Goal: Task Accomplishment & Management: Manage account settings

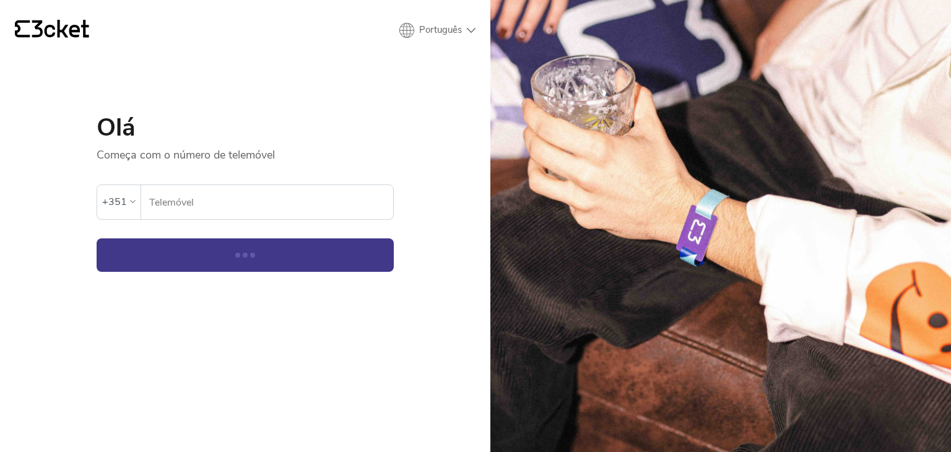
click at [197, 206] on input "Telemóvel" at bounding box center [271, 202] width 245 height 34
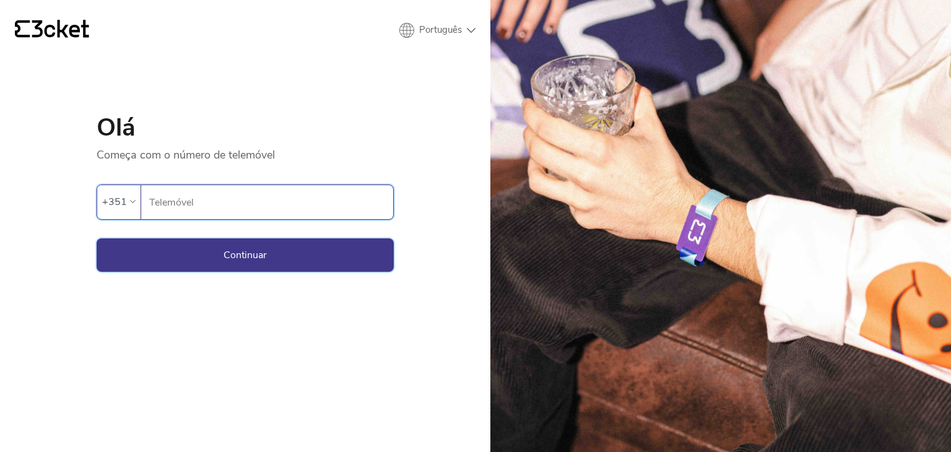
type input "935031065"
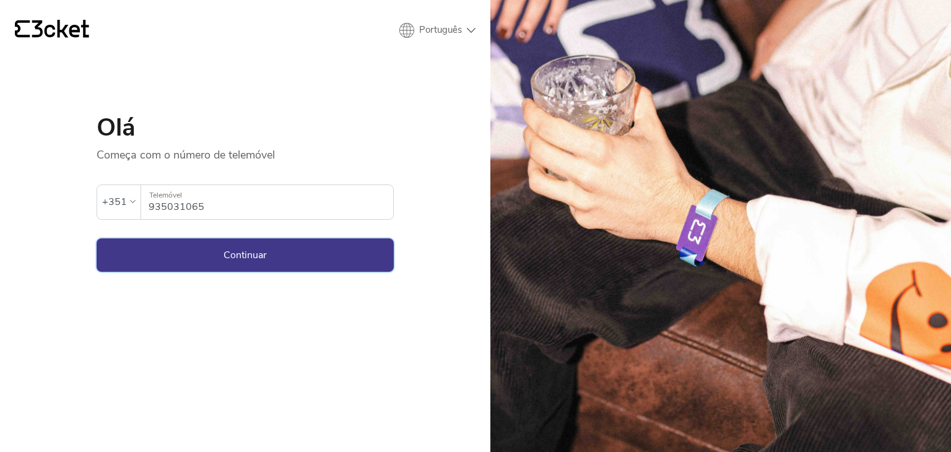
click at [245, 258] on button "Continuar" at bounding box center [245, 254] width 297 height 33
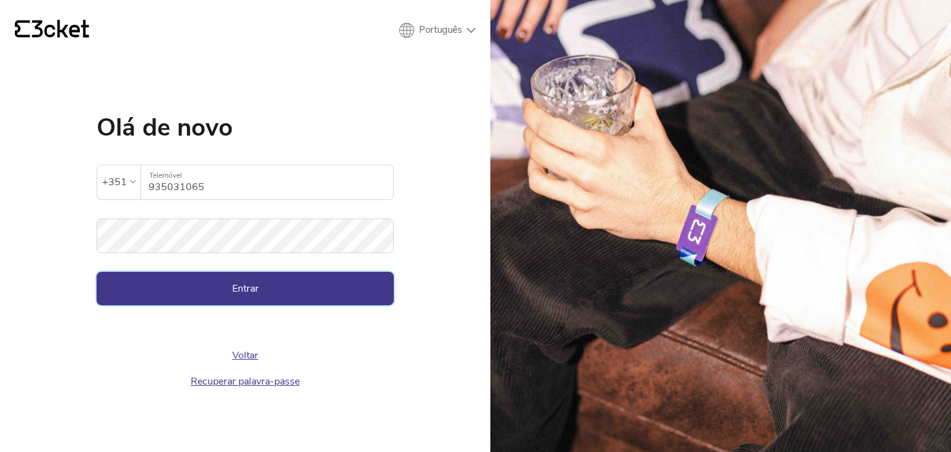
click at [188, 295] on button "Entrar" at bounding box center [245, 288] width 297 height 33
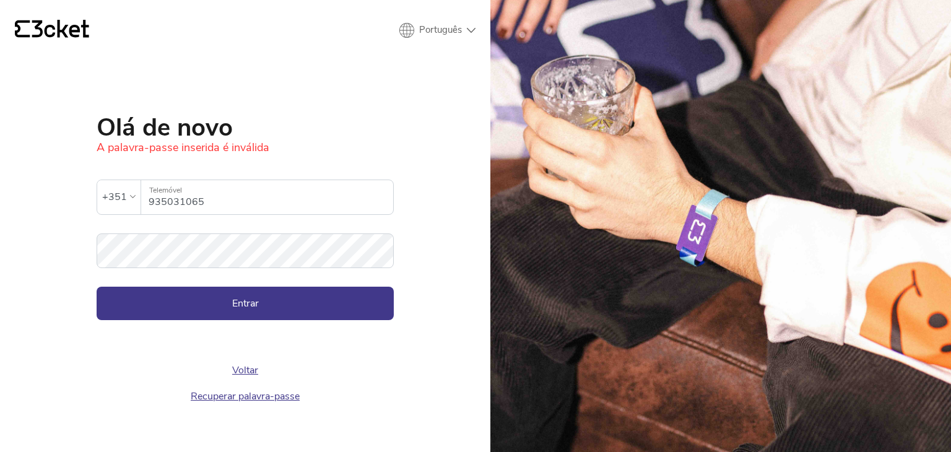
click at [222, 400] on link "Recuperar palavra-passe" at bounding box center [245, 397] width 109 height 14
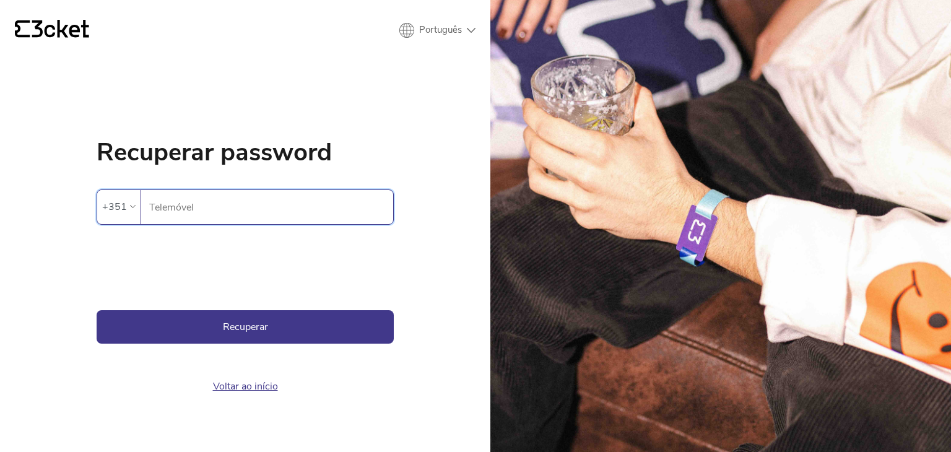
click at [165, 208] on input "Telemóvel" at bounding box center [271, 207] width 245 height 34
type input "935031065"
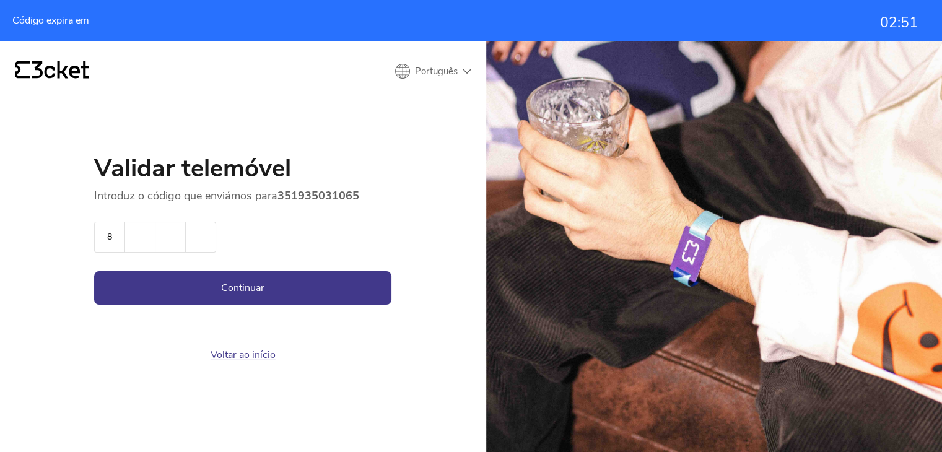
type input "8"
type input "6"
type input "0"
type input "9"
click at [240, 278] on button "Continuar" at bounding box center [242, 287] width 297 height 33
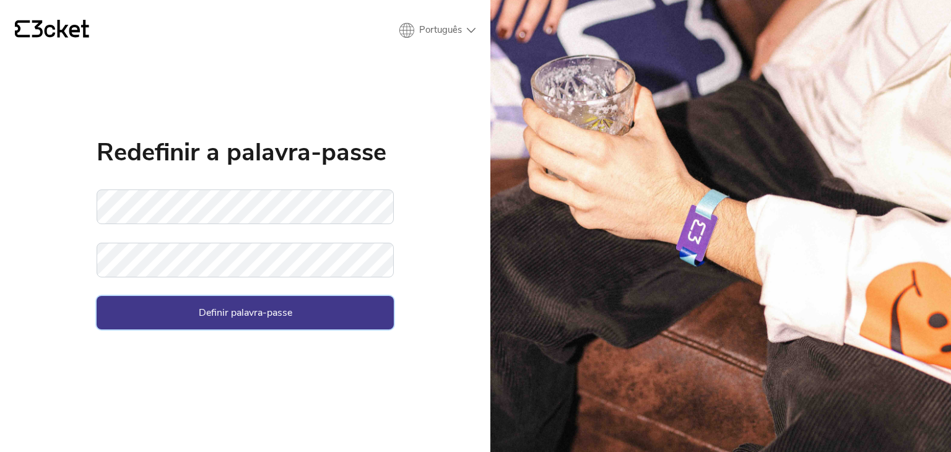
click at [235, 315] on button "Definir palavra-passe" at bounding box center [245, 312] width 297 height 33
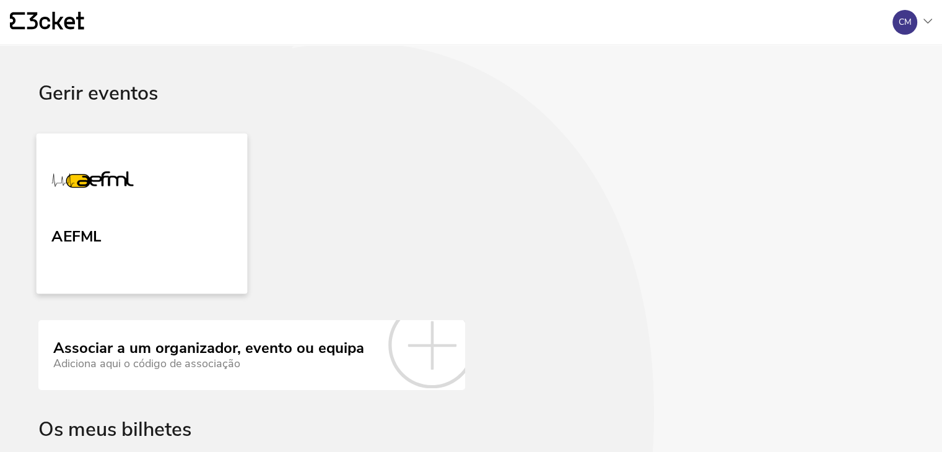
click at [142, 222] on link "AEFML" at bounding box center [142, 213] width 211 height 160
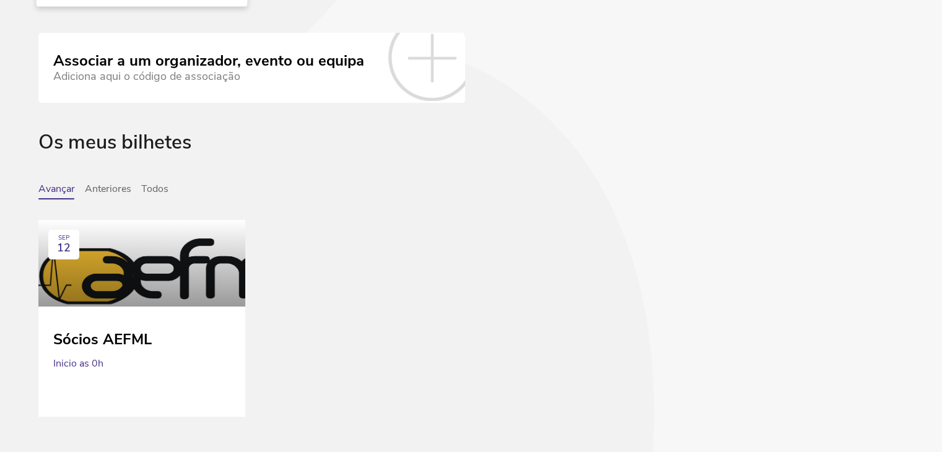
scroll to position [310, 0]
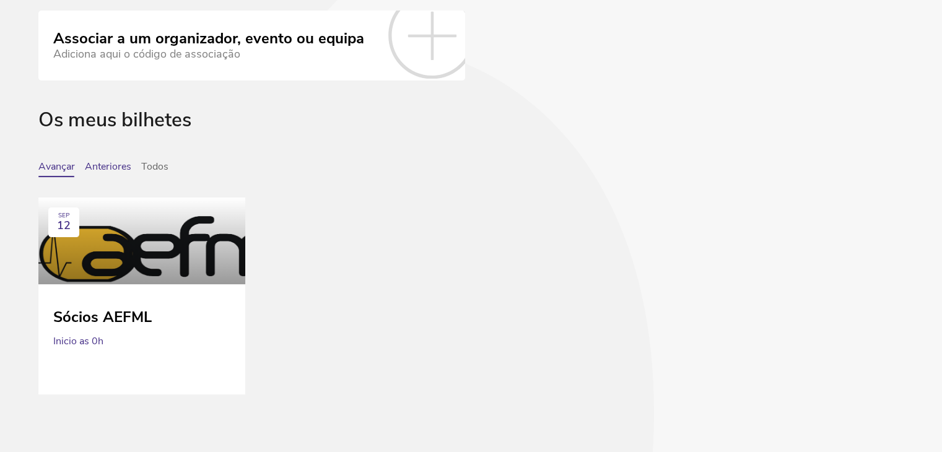
click at [119, 170] on button "Anteriores" at bounding box center [108, 169] width 46 height 16
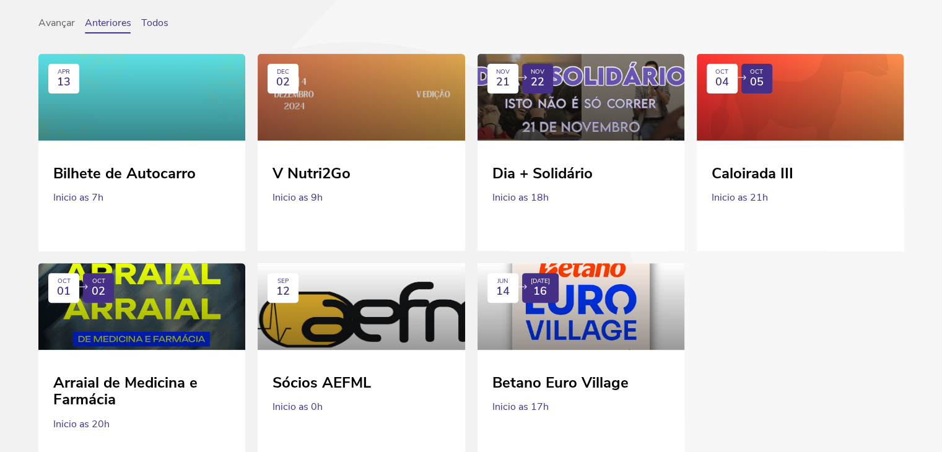
scroll to position [372, 0]
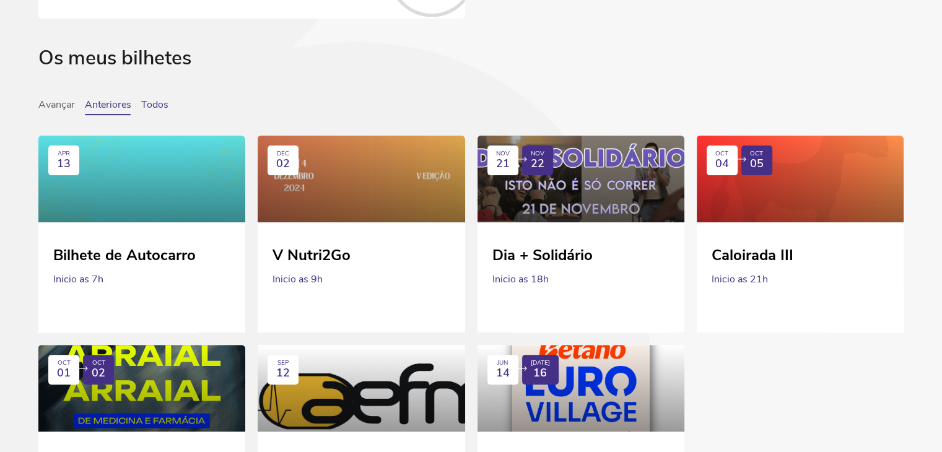
click at [151, 102] on button "Todos" at bounding box center [154, 107] width 27 height 16
click at [43, 109] on button "Avançar" at bounding box center [56, 107] width 37 height 16
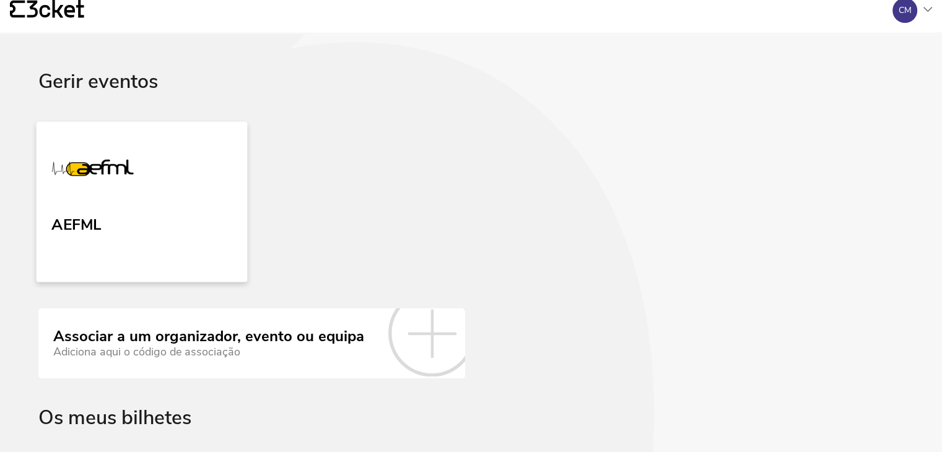
scroll to position [0, 0]
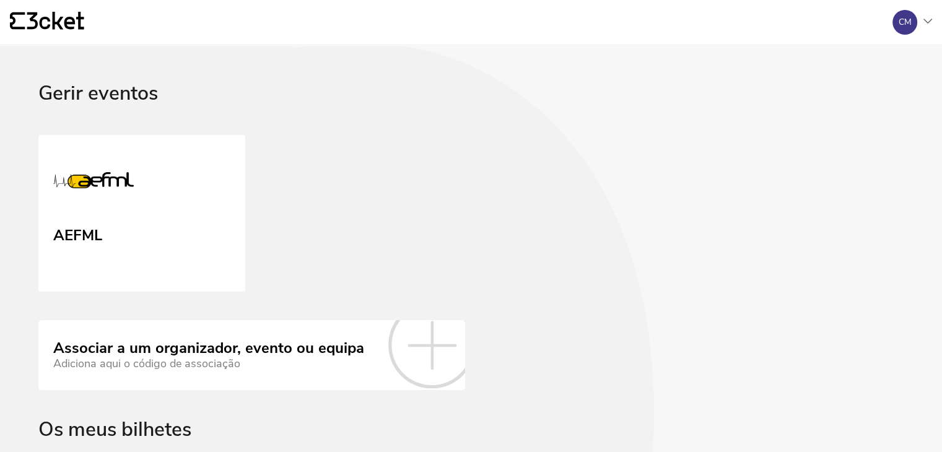
click at [98, 98] on div "Gerir eventos" at bounding box center [470, 108] width 865 height 53
click at [141, 187] on link "AEFML" at bounding box center [142, 213] width 211 height 160
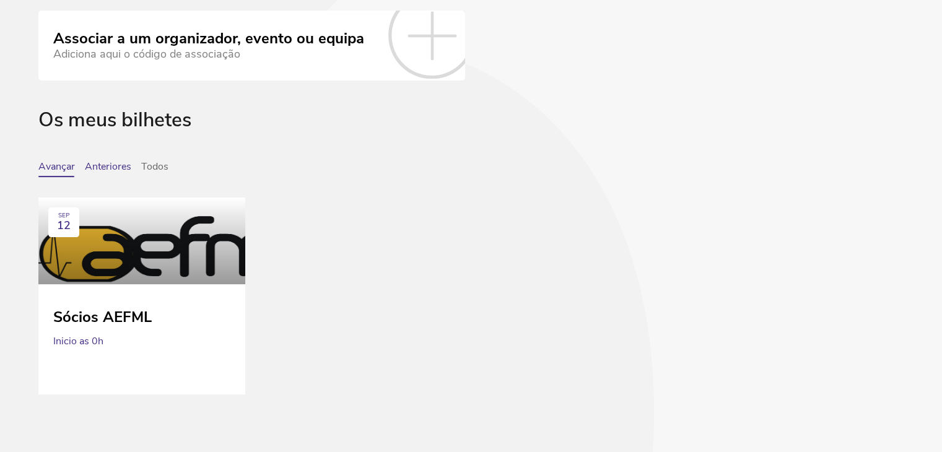
scroll to position [62, 0]
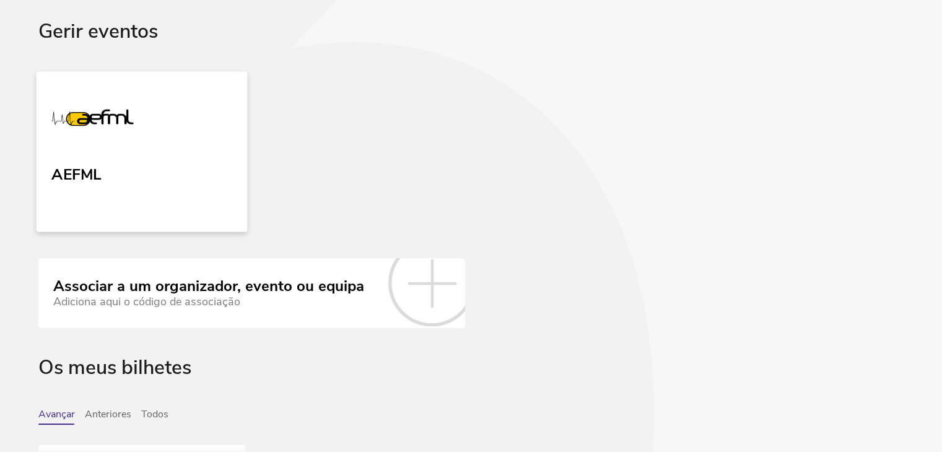
click at [119, 163] on link "AEFML" at bounding box center [142, 151] width 211 height 160
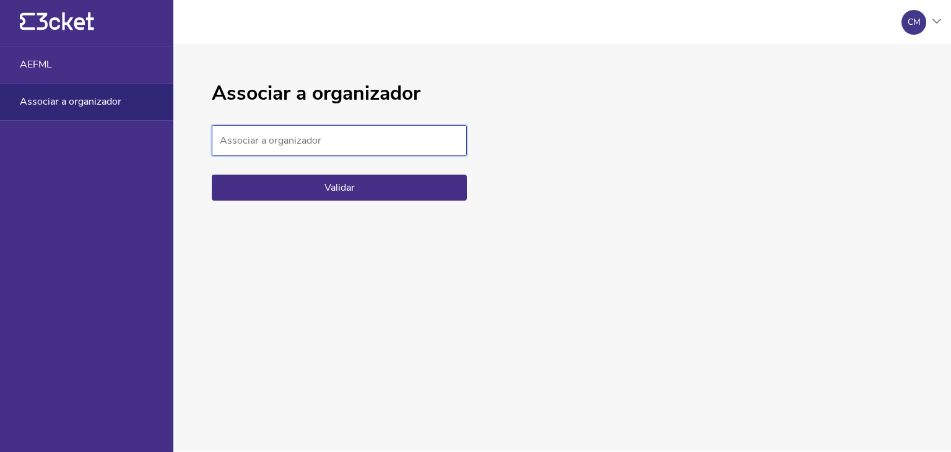
click at [287, 137] on input "Associar a organizador" at bounding box center [339, 140] width 255 height 31
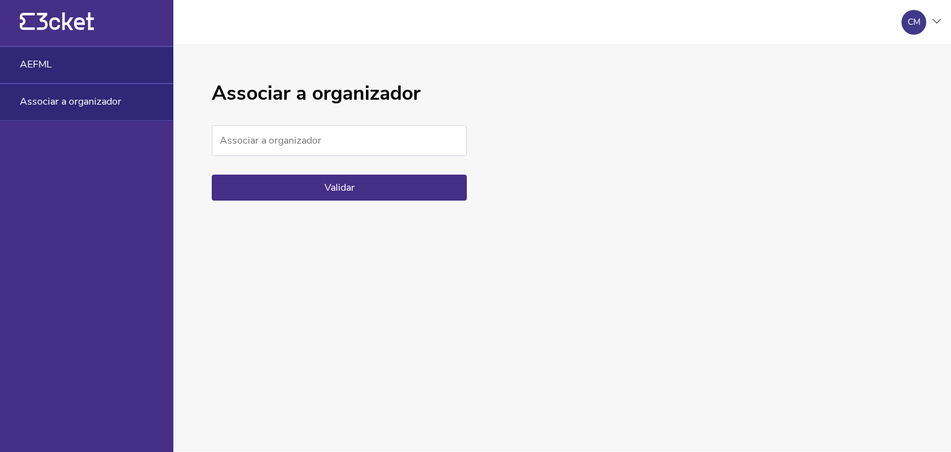
click at [31, 63] on span "AEFML" at bounding box center [36, 64] width 32 height 11
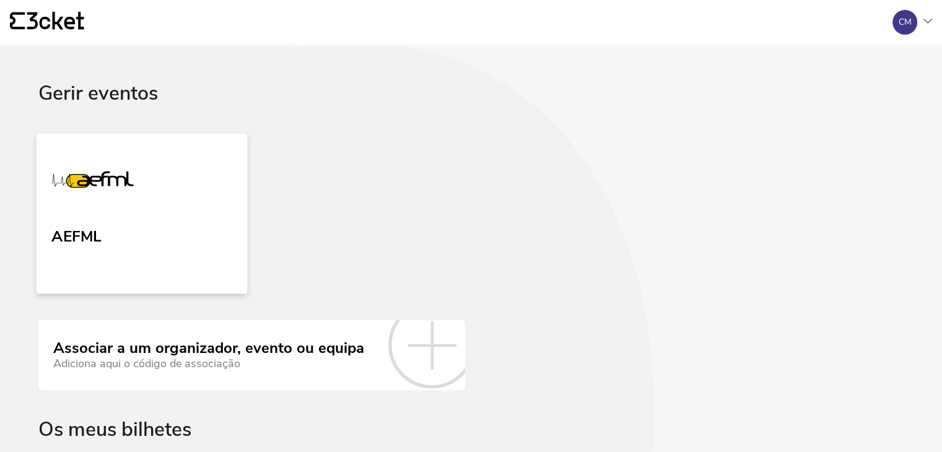
click at [95, 199] on img at bounding box center [92, 182] width 82 height 57
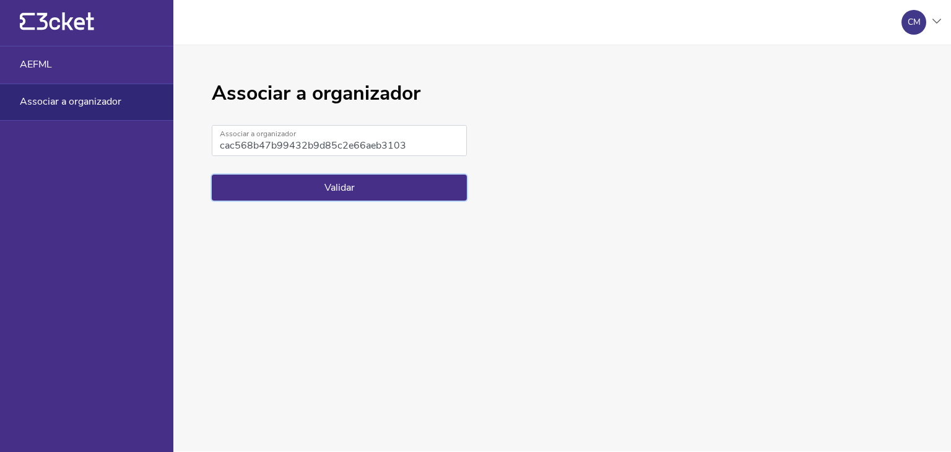
click at [321, 183] on button "Validar" at bounding box center [339, 188] width 255 height 26
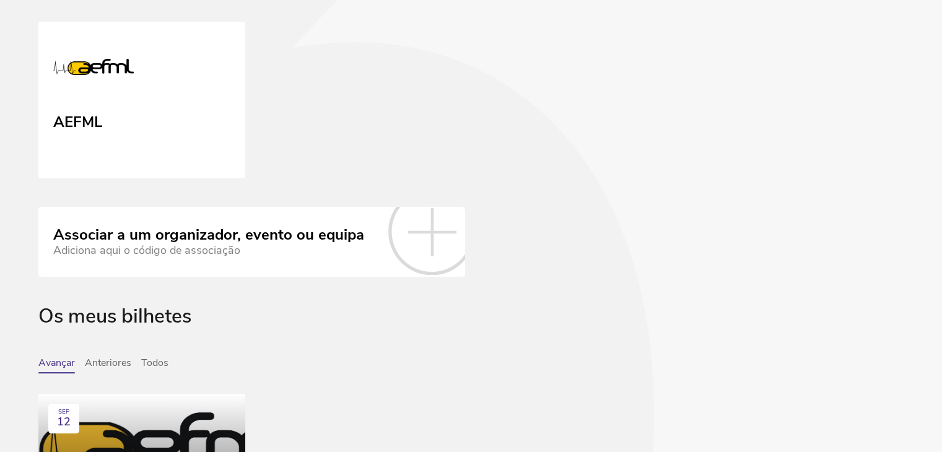
scroll to position [124, 0]
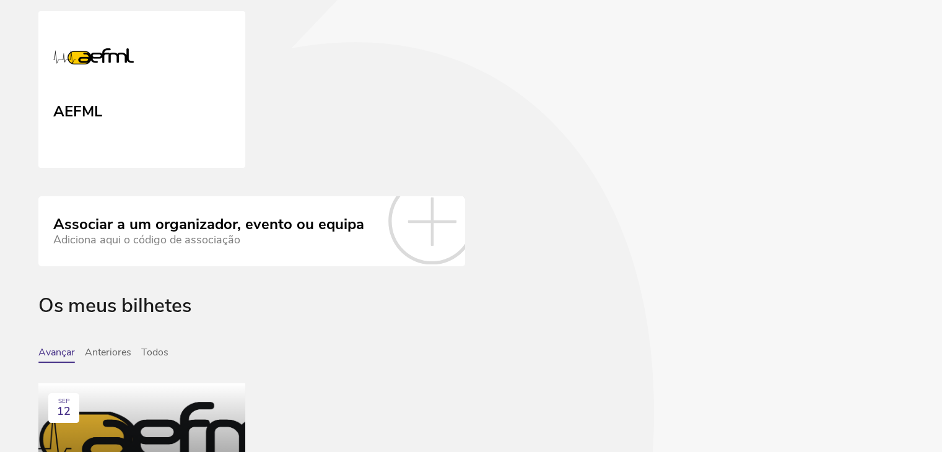
click at [334, 255] on link "Associar a um organizador, evento ou equipa Adiciona aqui o código de associação" at bounding box center [251, 230] width 427 height 69
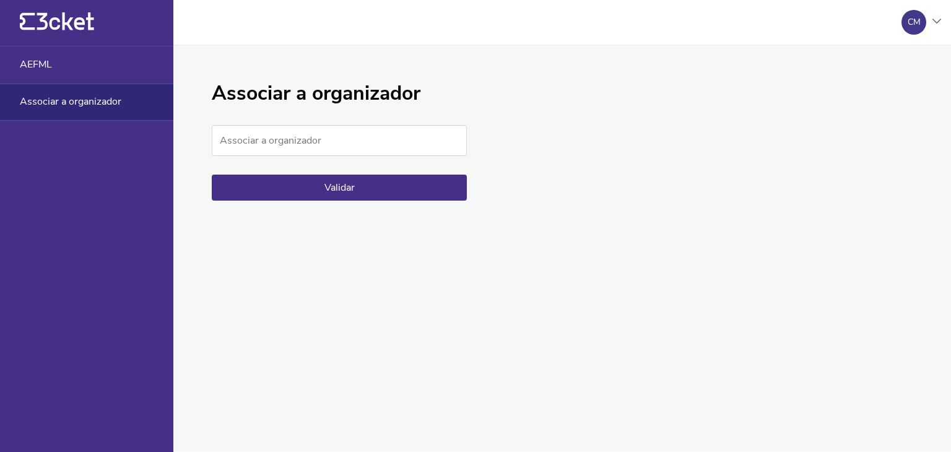
click at [76, 43] on div "{' '}" at bounding box center [86, 23] width 173 height 46
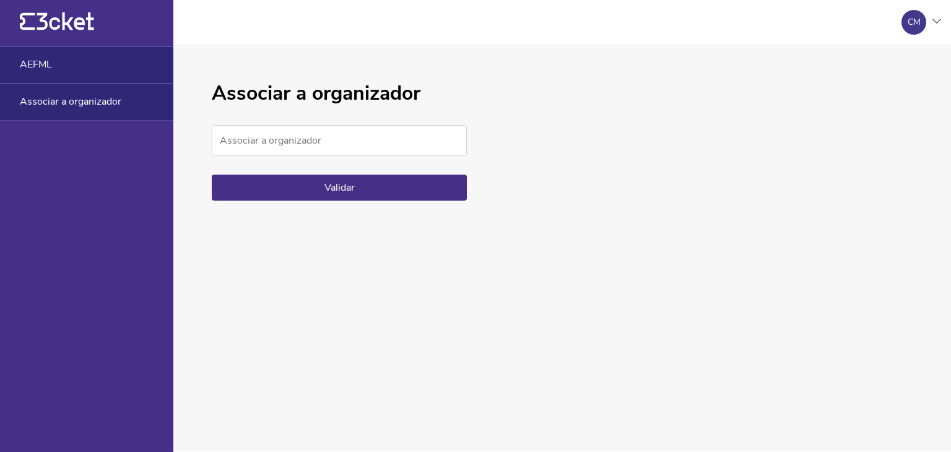
click at [79, 59] on div "AEFML" at bounding box center [86, 64] width 173 height 37
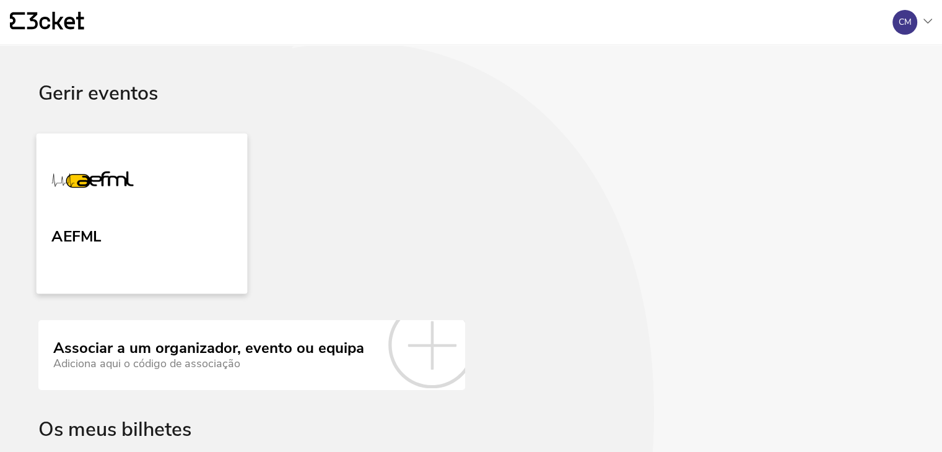
click at [103, 183] on img at bounding box center [92, 182] width 82 height 57
